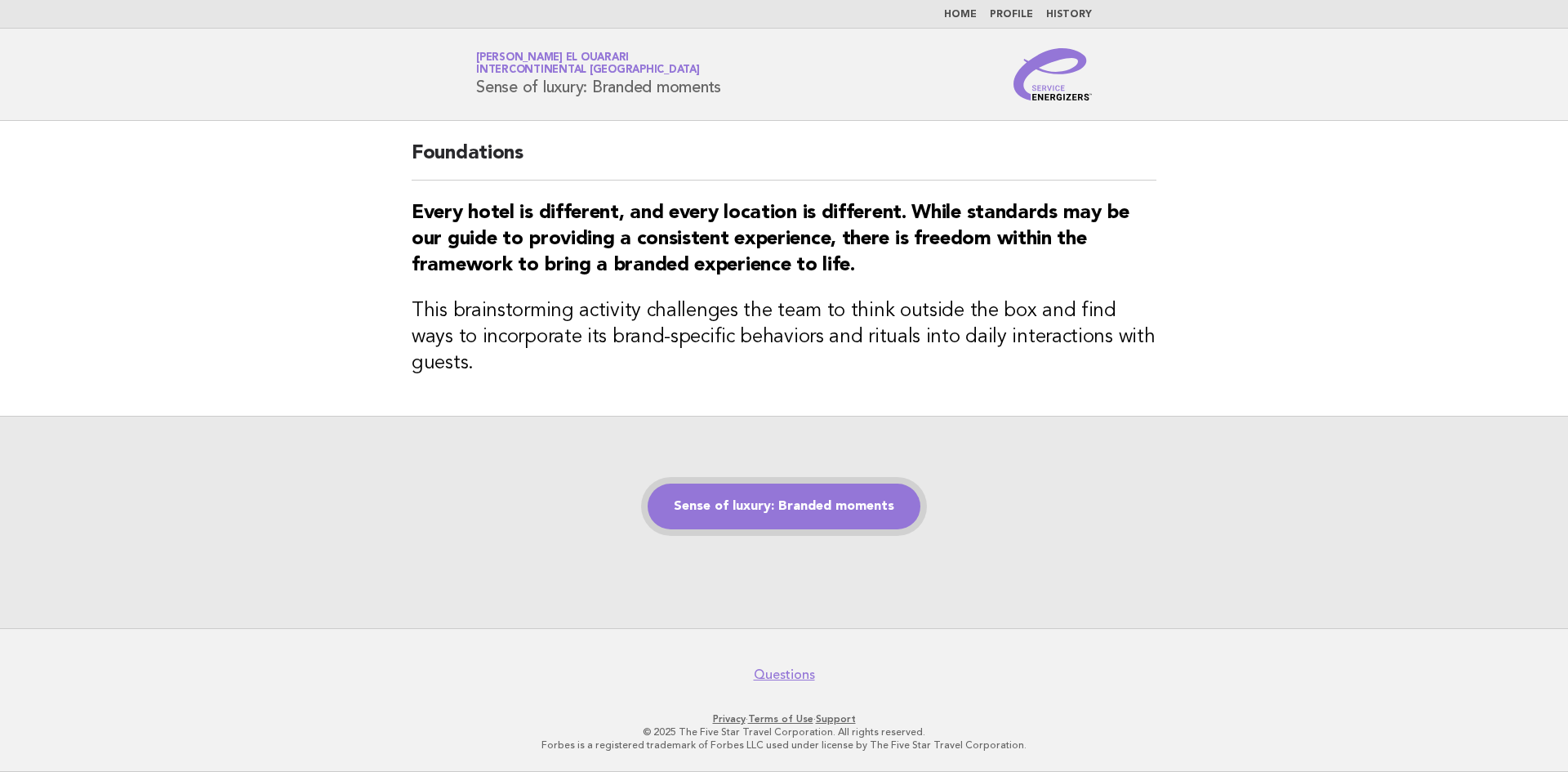
click at [749, 484] on link "Sense of luxury: Branded moments" at bounding box center [784, 506] width 273 height 46
click at [788, 497] on link "Sense of luxury: Branded moments" at bounding box center [784, 506] width 273 height 46
click at [822, 496] on link "Sense of luxury: Branded moments" at bounding box center [784, 506] width 273 height 46
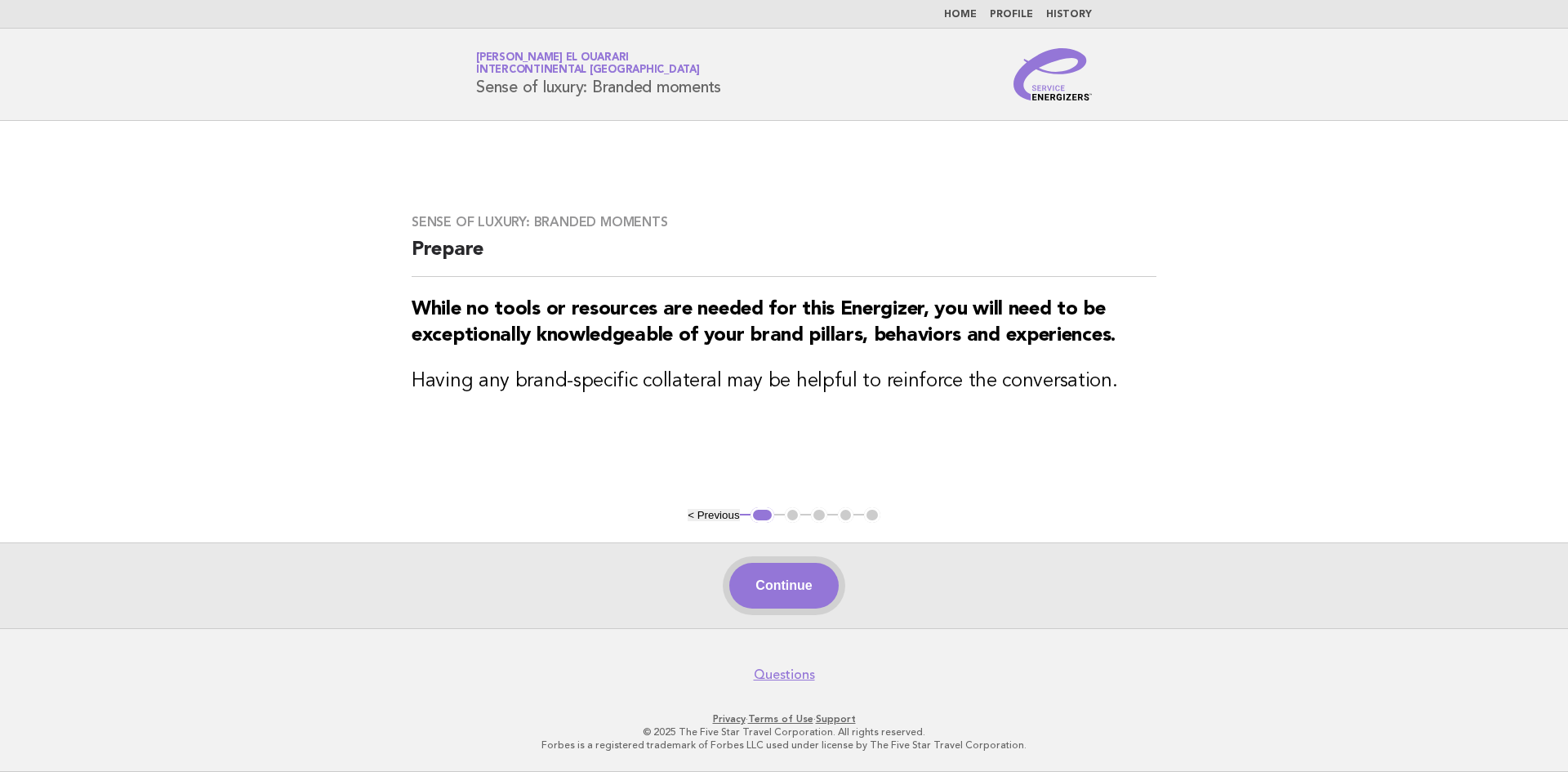
click at [764, 594] on button "Continue" at bounding box center [784, 585] width 109 height 46
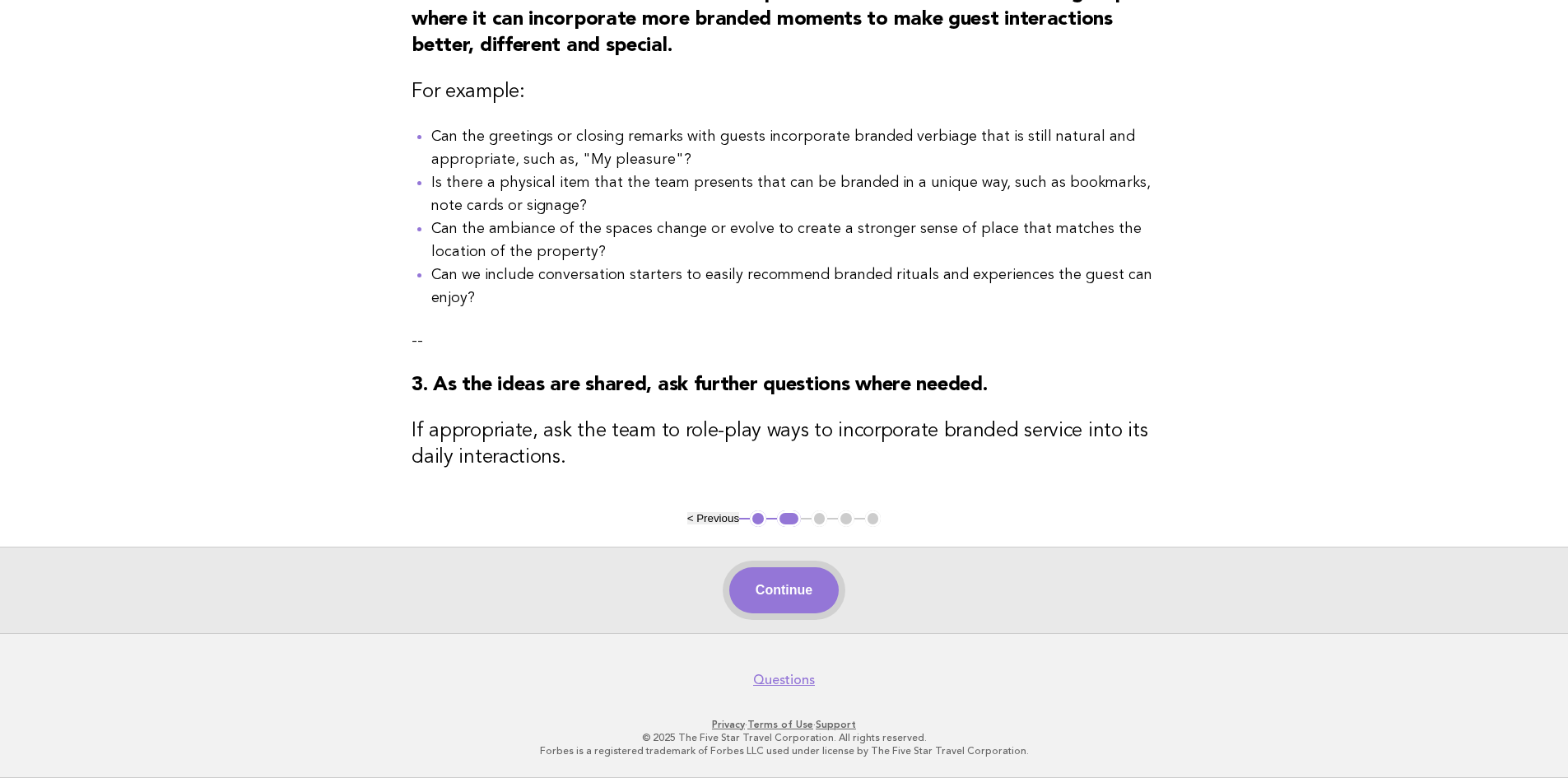
click at [777, 590] on button "Continue" at bounding box center [784, 590] width 110 height 46
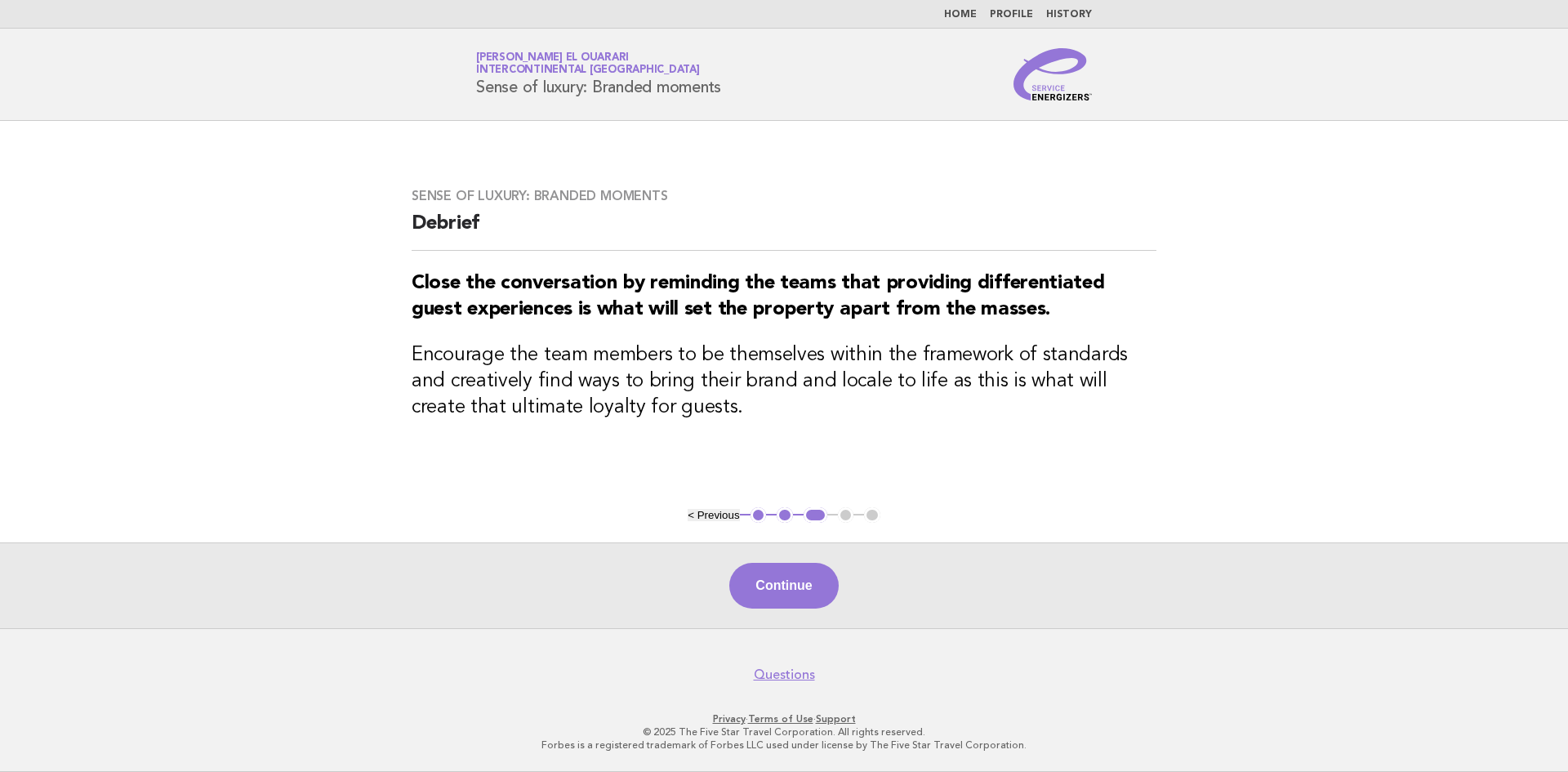
click at [771, 585] on button "Continue" at bounding box center [784, 585] width 109 height 46
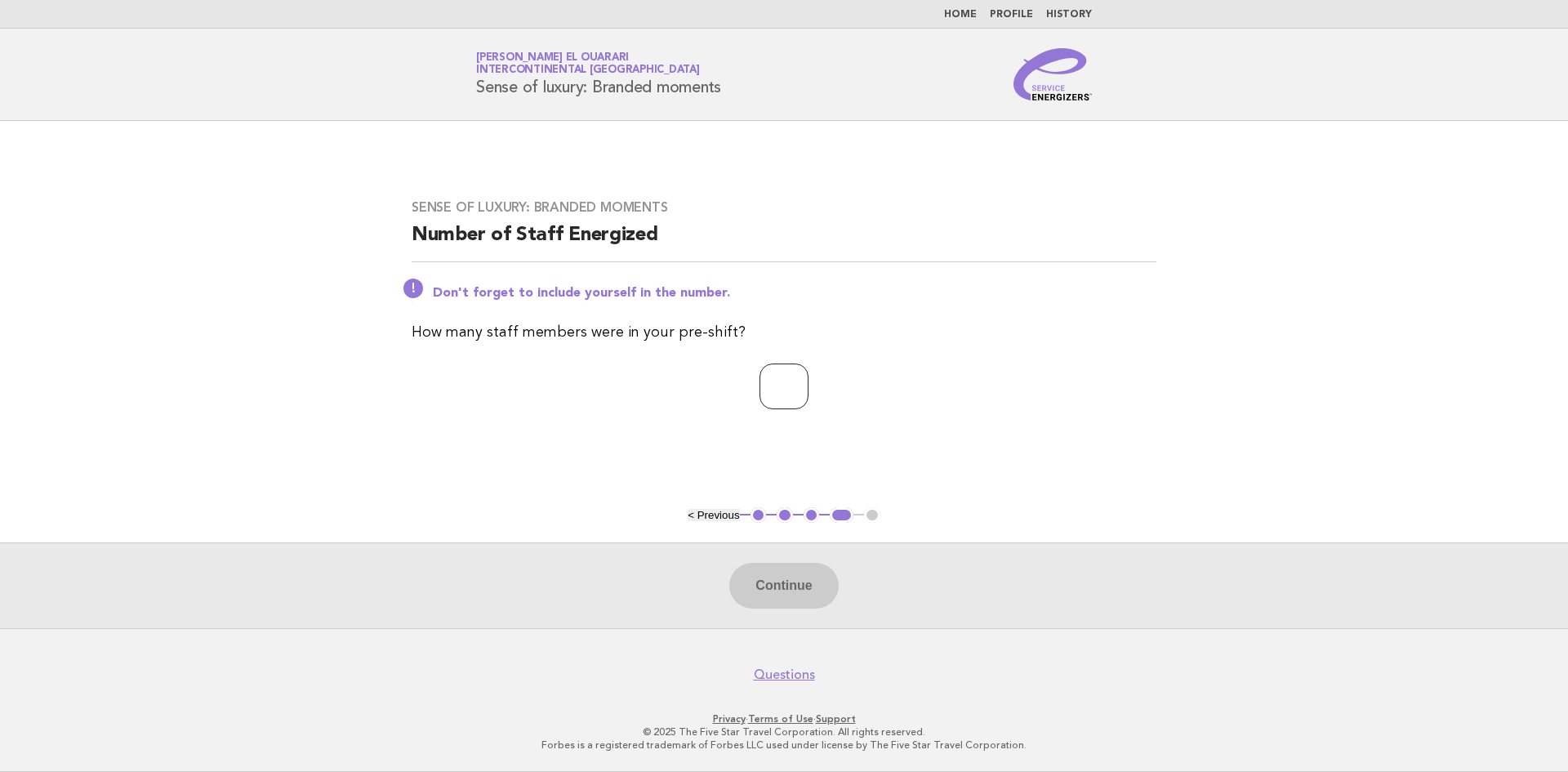
click at [772, 368] on input "number" at bounding box center [784, 386] width 49 height 46
type input "**"
click at [740, 587] on button "Continue" at bounding box center [784, 585] width 109 height 46
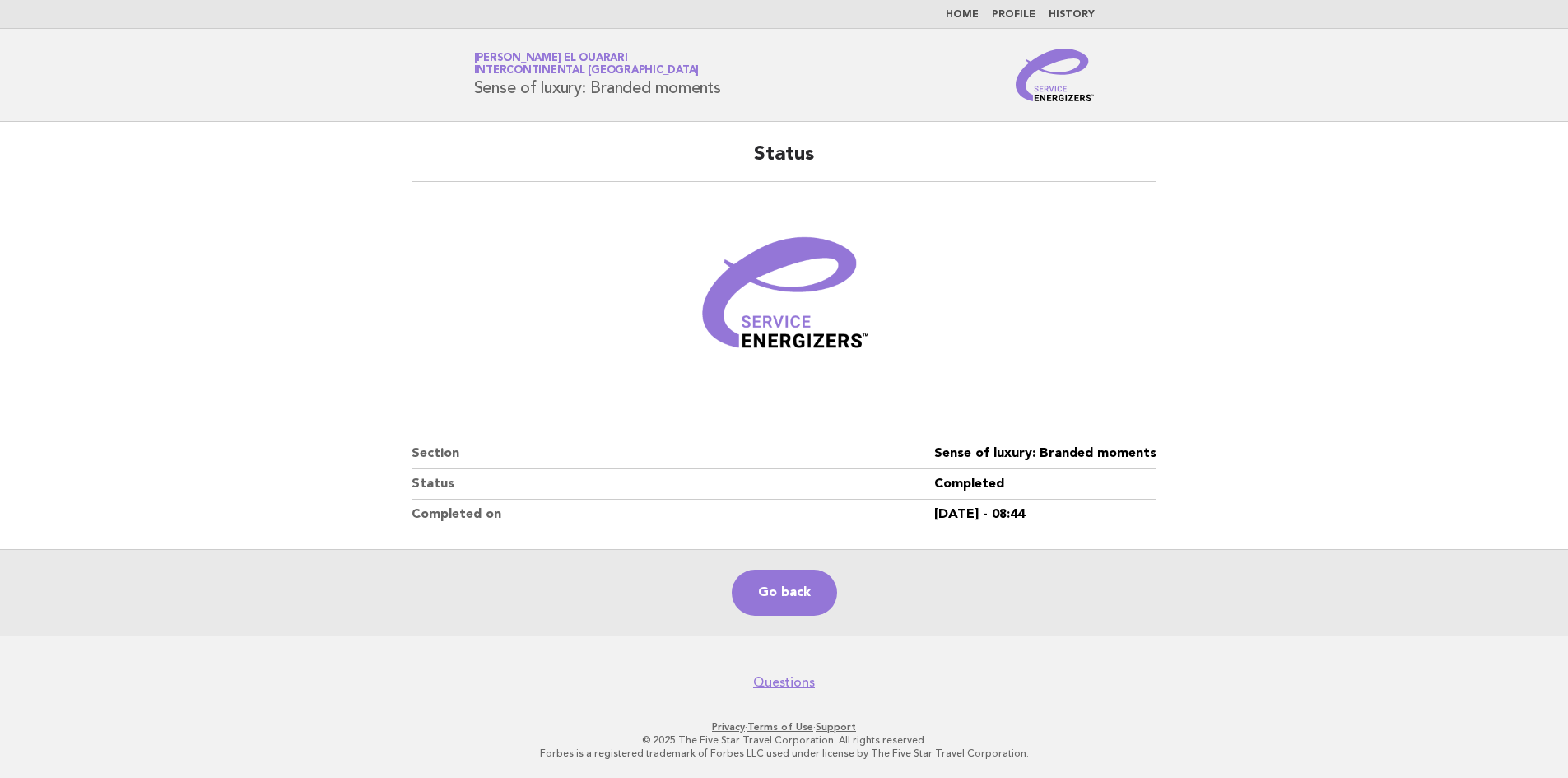
scroll to position [2, 0]
